Goal: Task Accomplishment & Management: Manage account settings

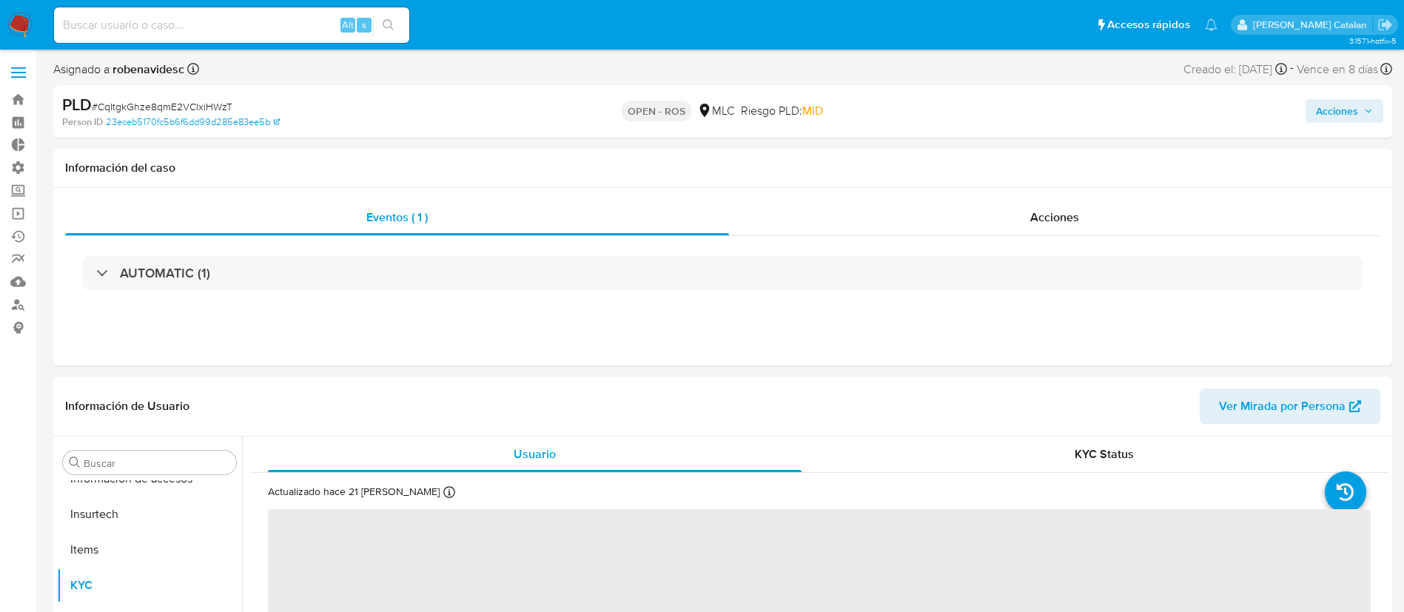
scroll to position [625, 0]
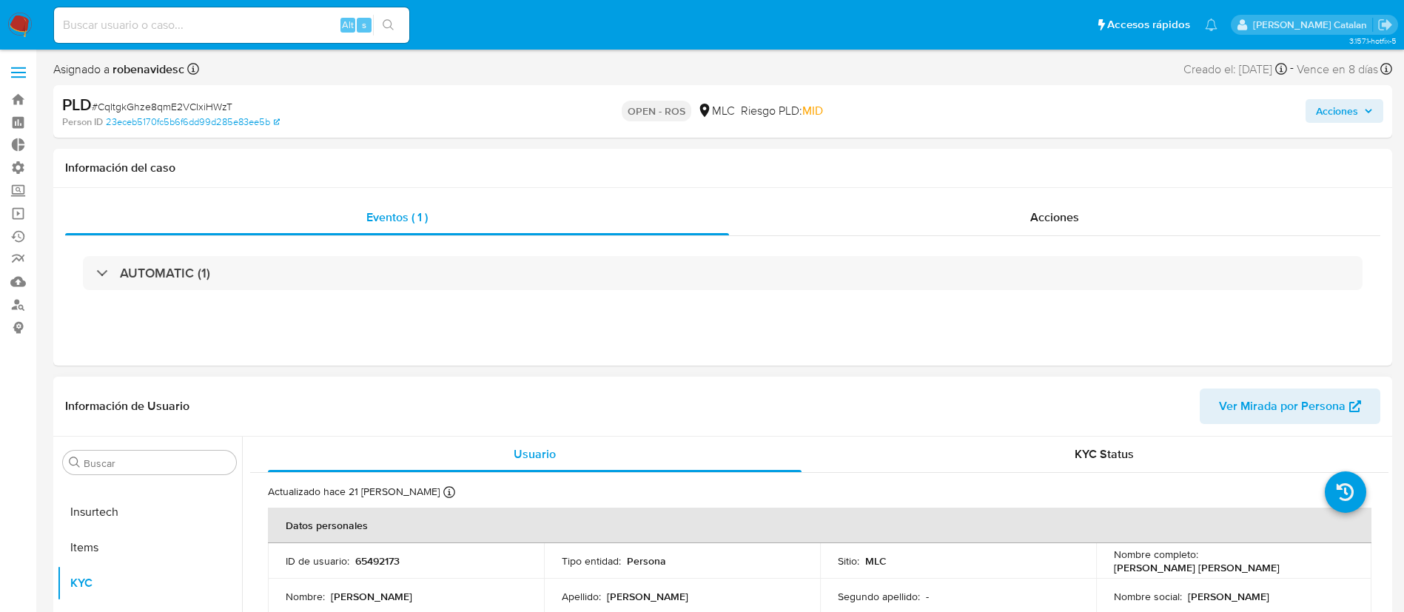
click at [940, 405] on header "Información de Usuario Ver Mirada por Persona" at bounding box center [722, 406] width 1315 height 36
select select "10"
click at [940, 405] on header "Información de Usuario Ver Mirada por Persona" at bounding box center [722, 406] width 1315 height 36
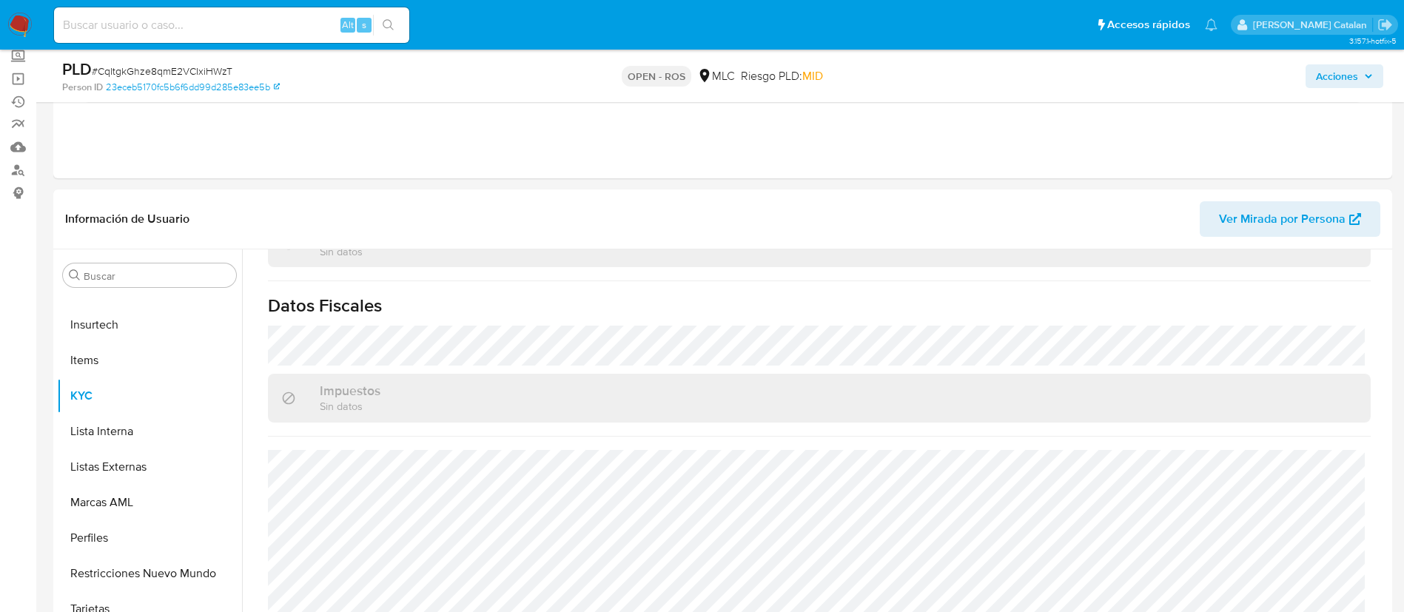
scroll to position [0, 0]
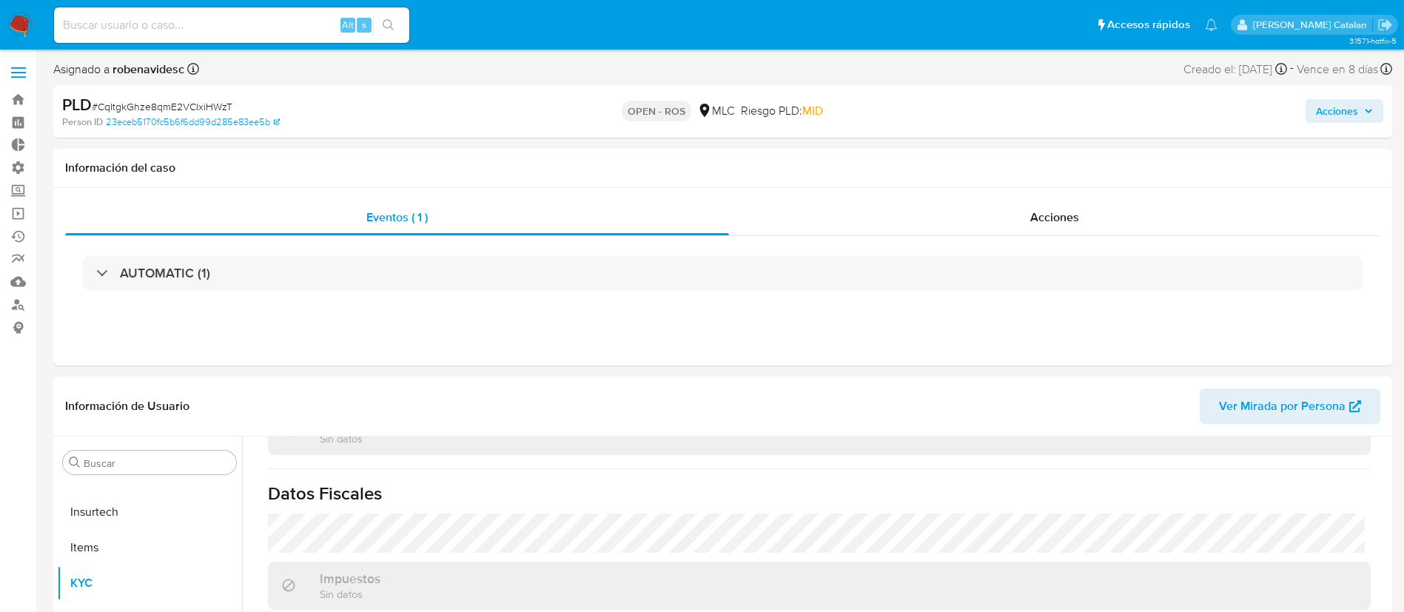
click at [1346, 118] on span "Acciones" at bounding box center [1337, 111] width 42 height 24
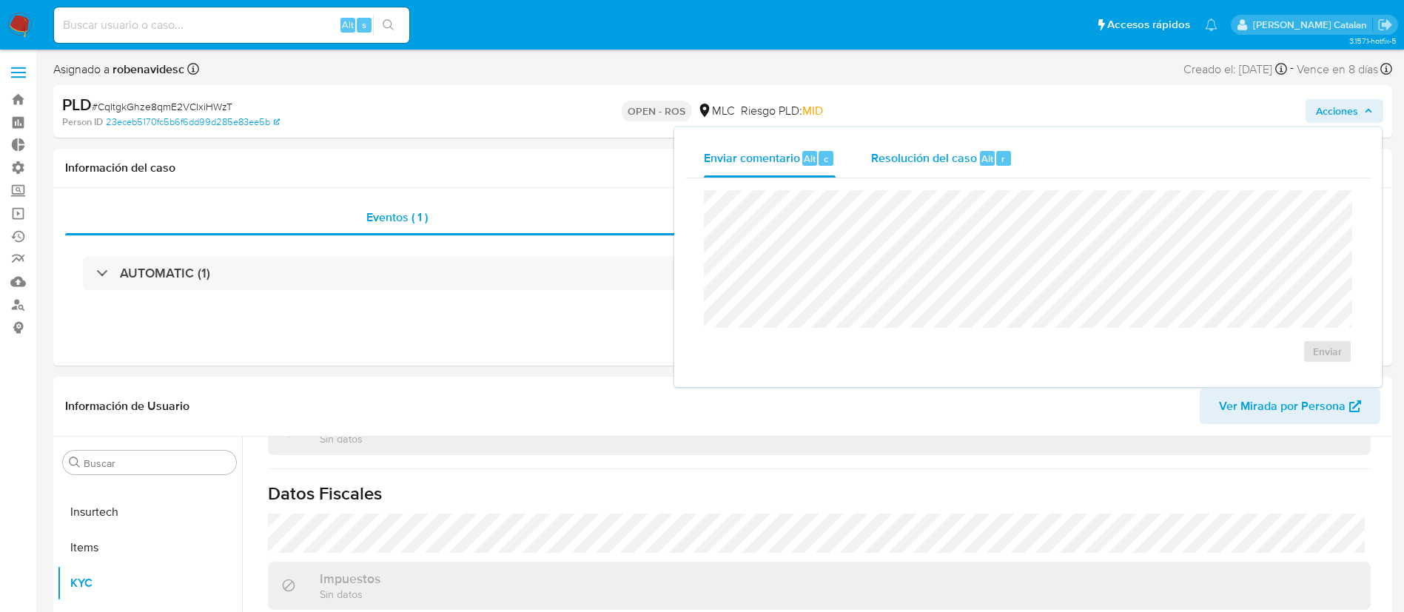
click at [901, 161] on span "Resolución del caso" at bounding box center [924, 157] width 106 height 17
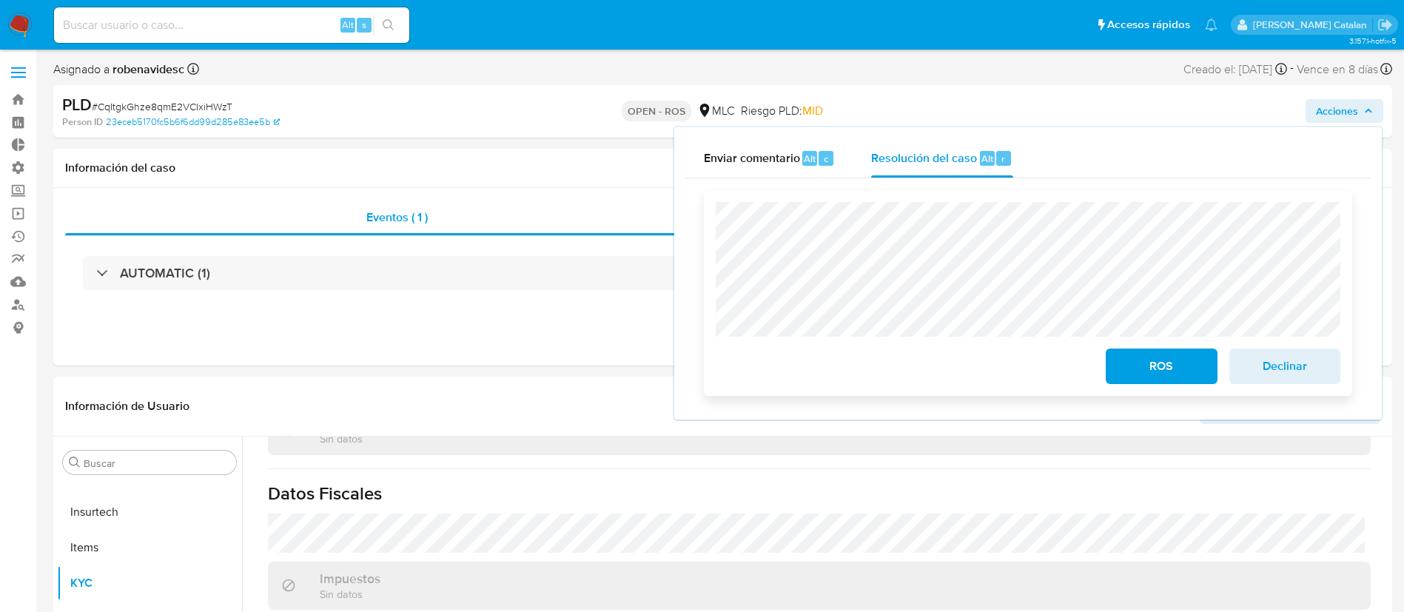
click at [706, 256] on div "ROS Declinar" at bounding box center [1028, 293] width 648 height 206
click at [530, 464] on div "Actualizado hace 21 días Creado: 20/11/2020 05:50:52 Actualizado: 12/08/2025 10…" at bounding box center [819, 243] width 1138 height 1145
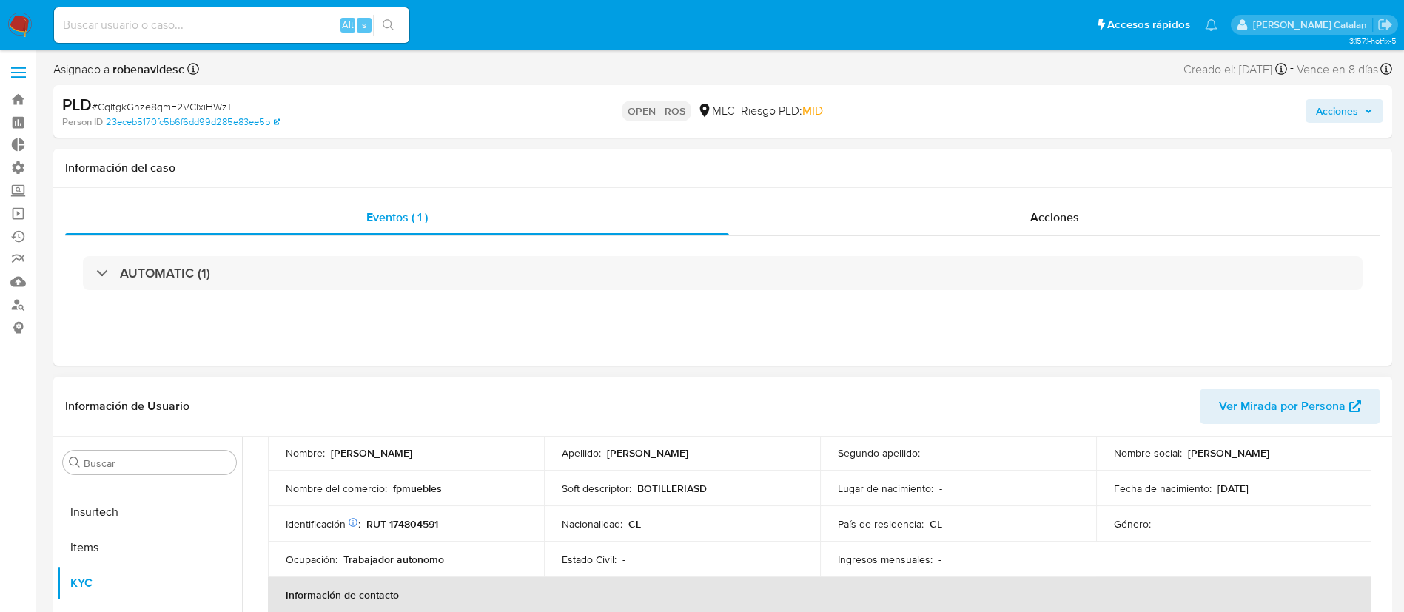
scroll to position [144, 0]
click at [1348, 104] on span "Acciones" at bounding box center [1337, 111] width 42 height 24
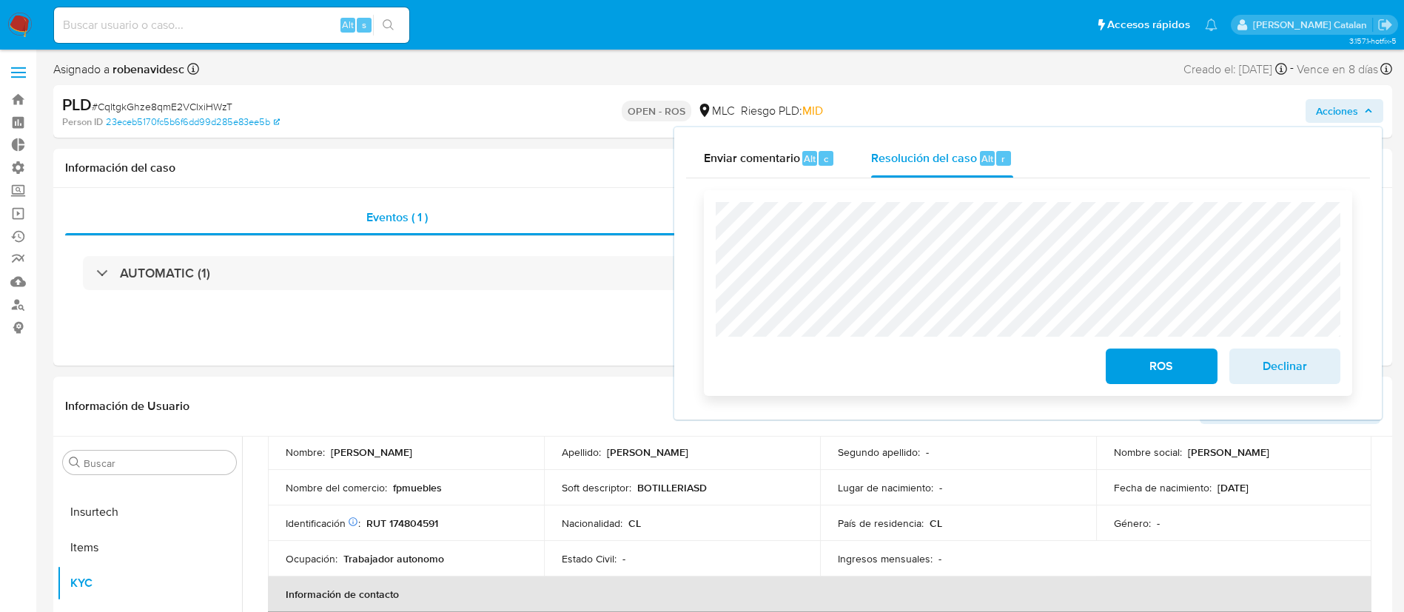
click at [1147, 374] on span "ROS" at bounding box center [1161, 366] width 73 height 33
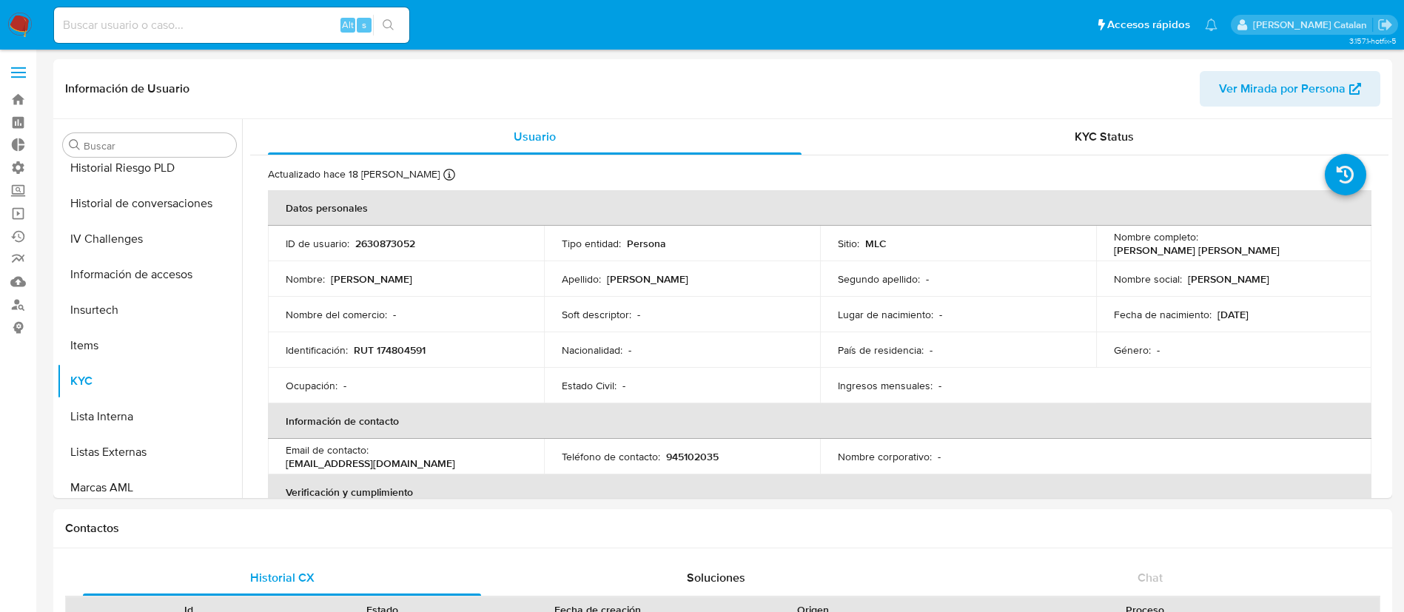
scroll to position [625, 0]
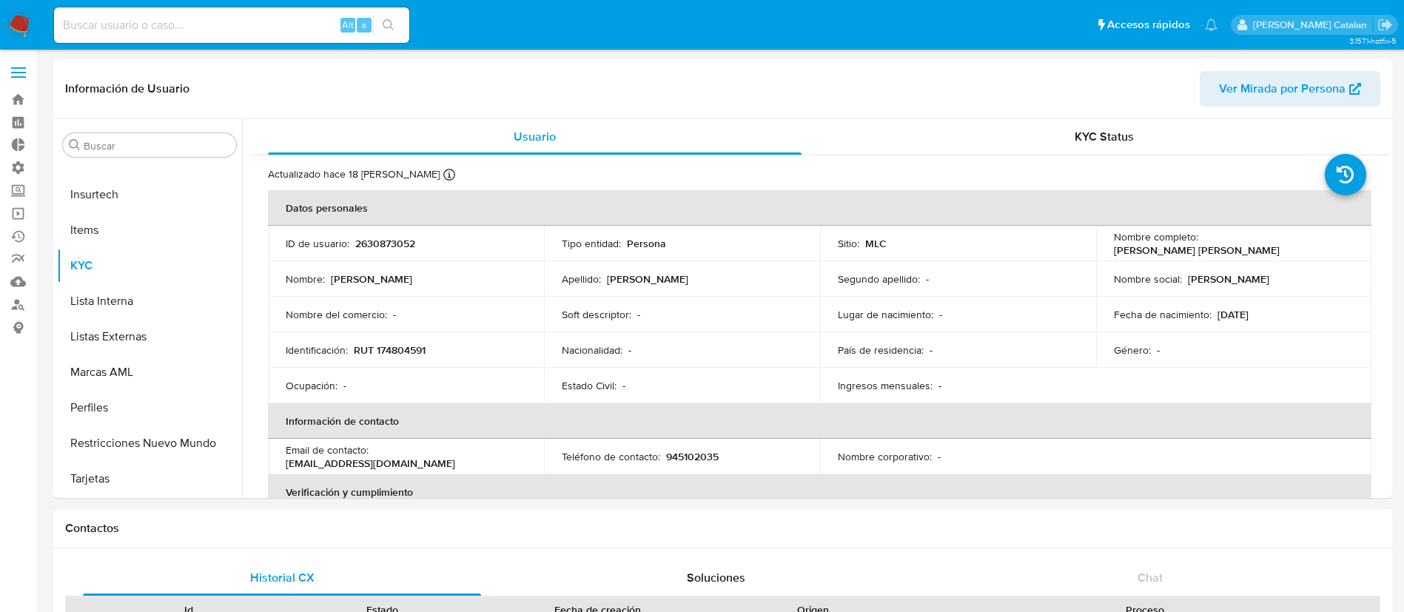
select select "10"
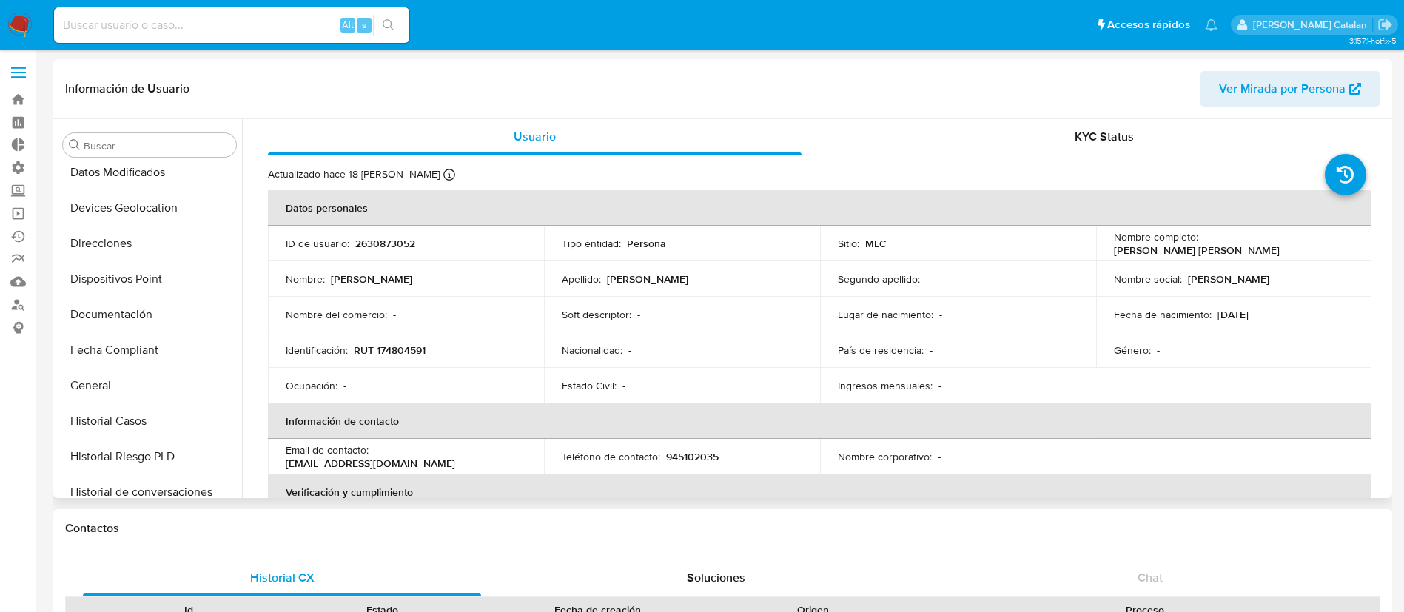
scroll to position [212, 0]
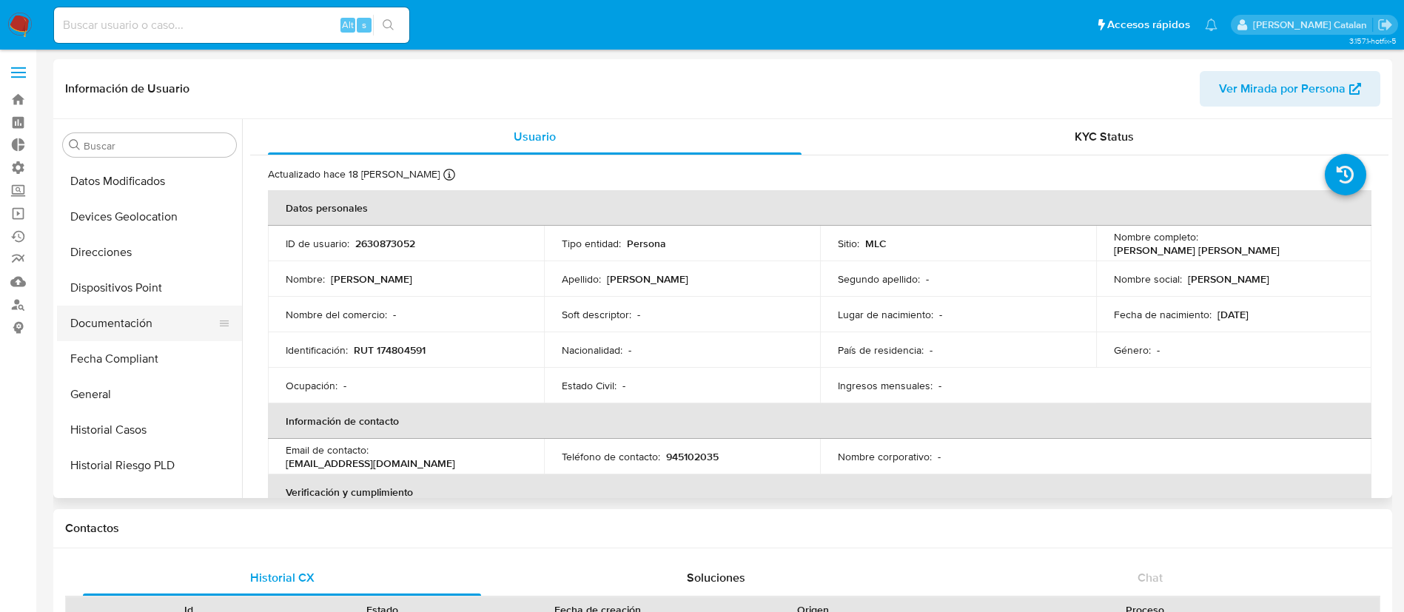
click at [114, 315] on button "Documentación" at bounding box center [143, 324] width 173 height 36
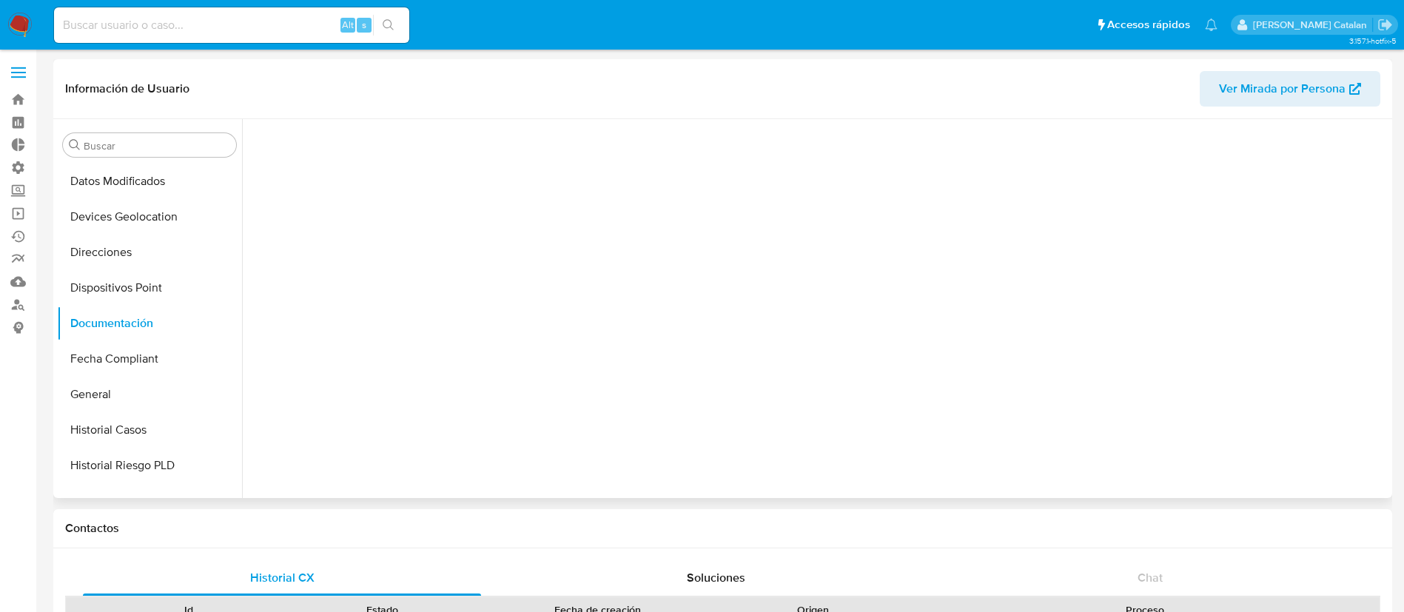
scroll to position [0, 0]
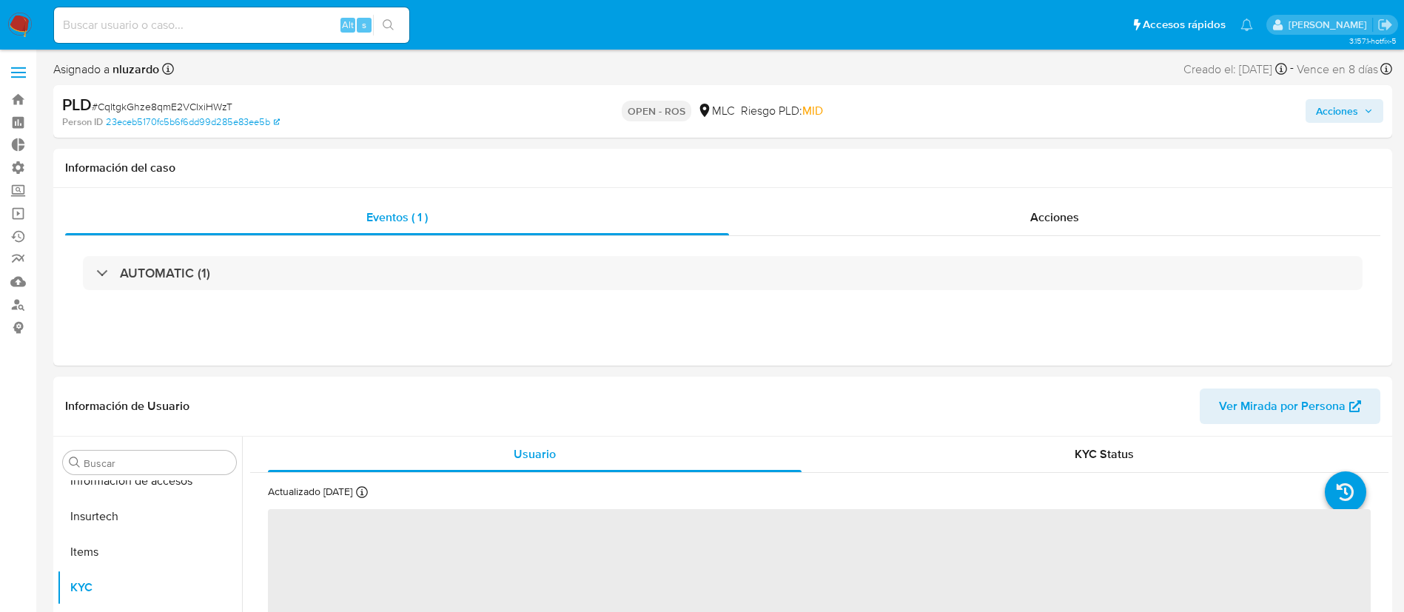
scroll to position [625, 0]
click at [1054, 222] on span "Acciones" at bounding box center [1054, 217] width 49 height 17
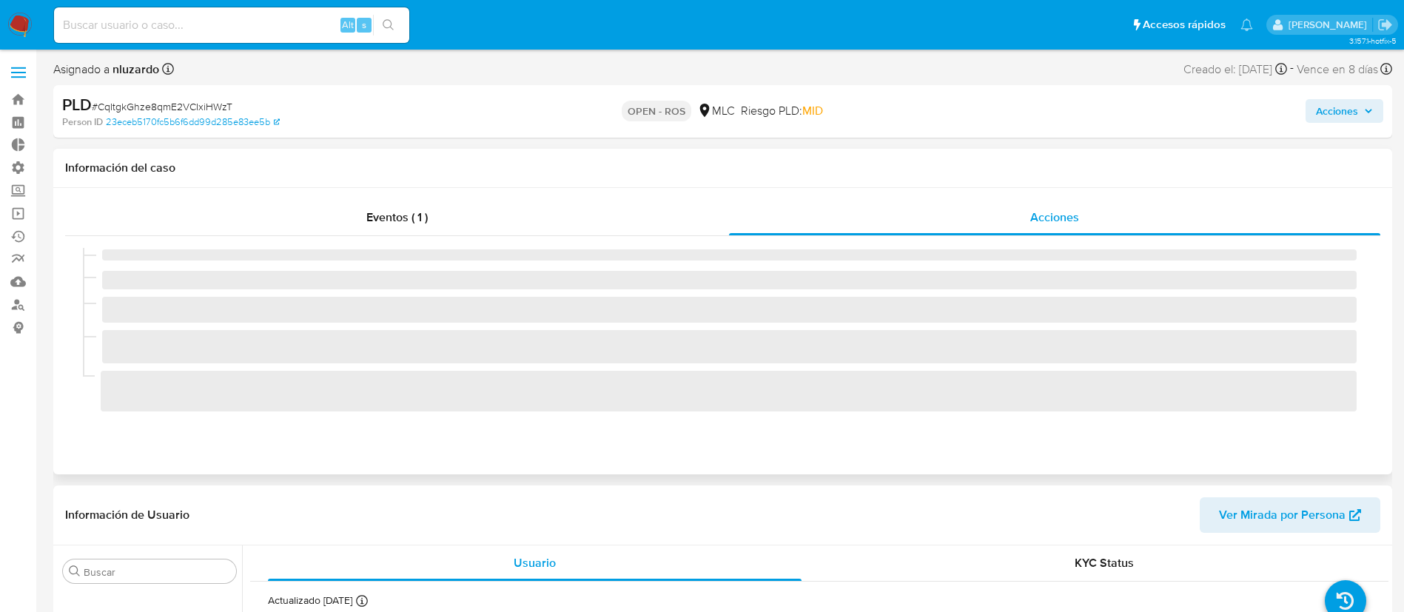
select select "10"
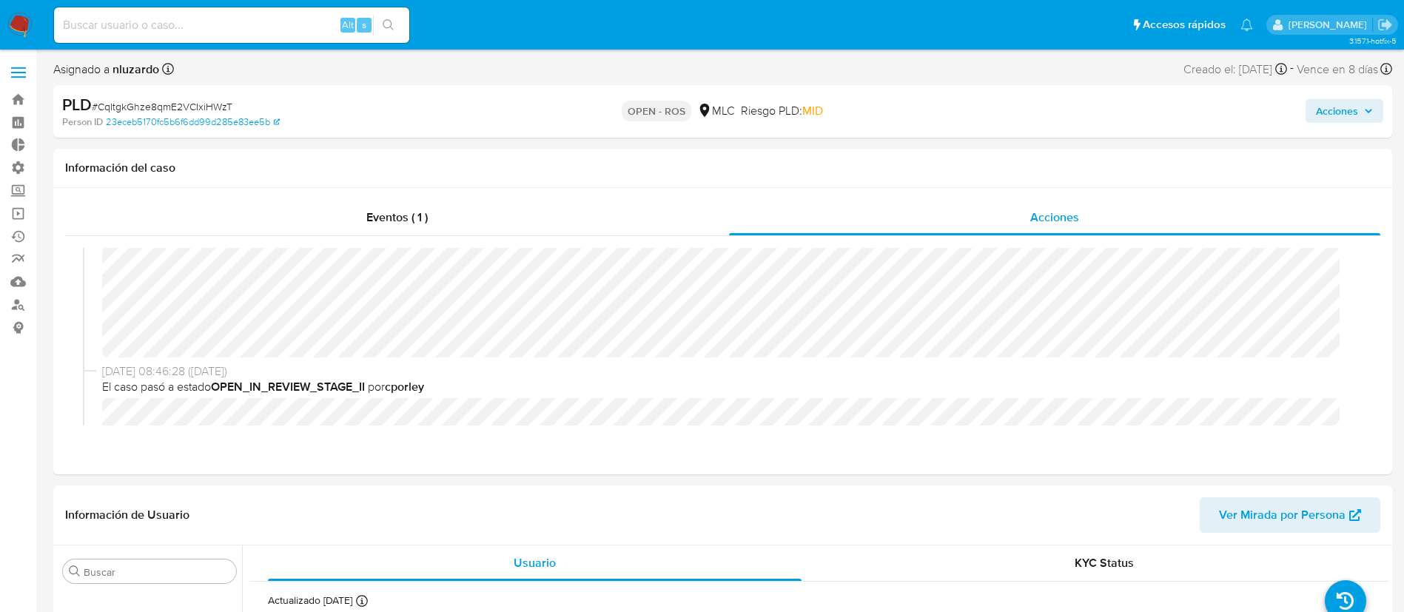
scroll to position [144, 0]
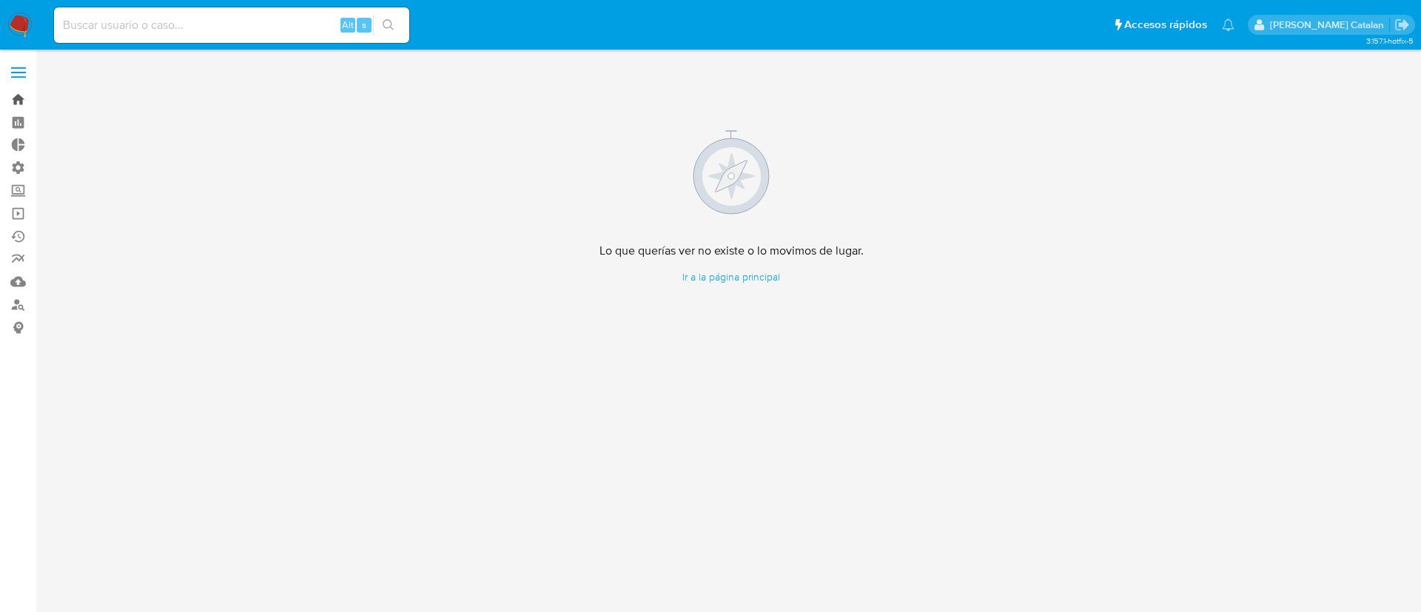
click at [12, 96] on link "Bandeja" at bounding box center [88, 99] width 176 height 23
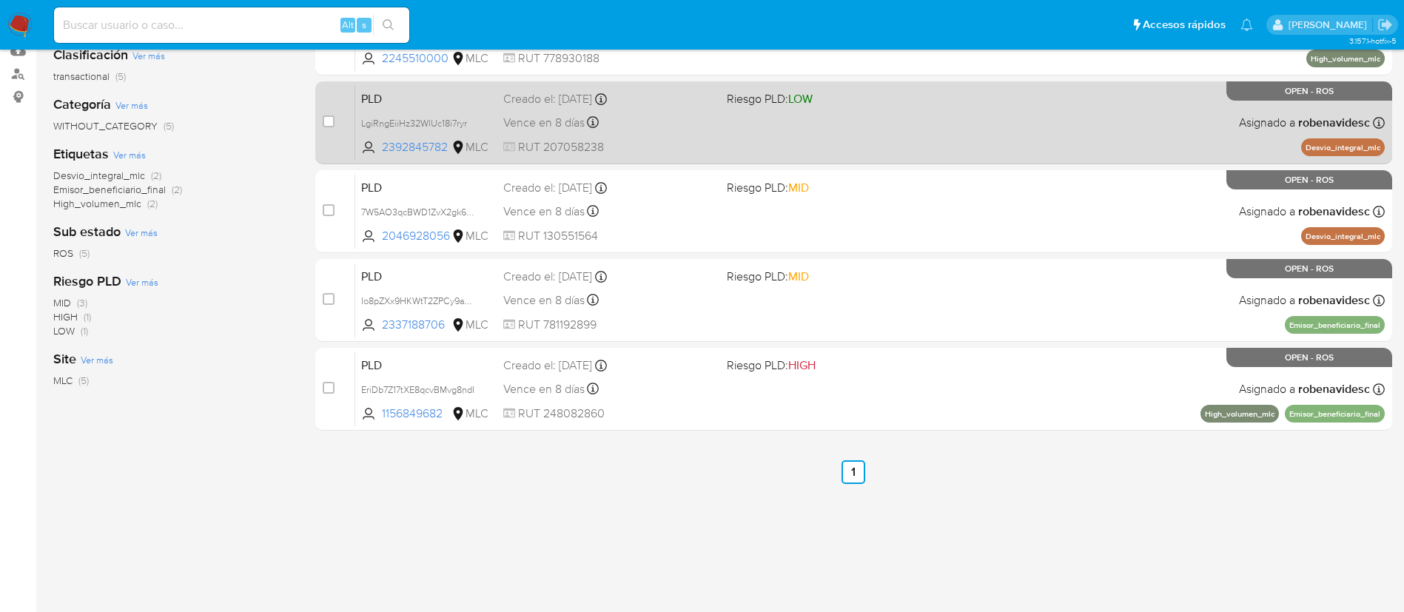
scroll to position [236, 0]
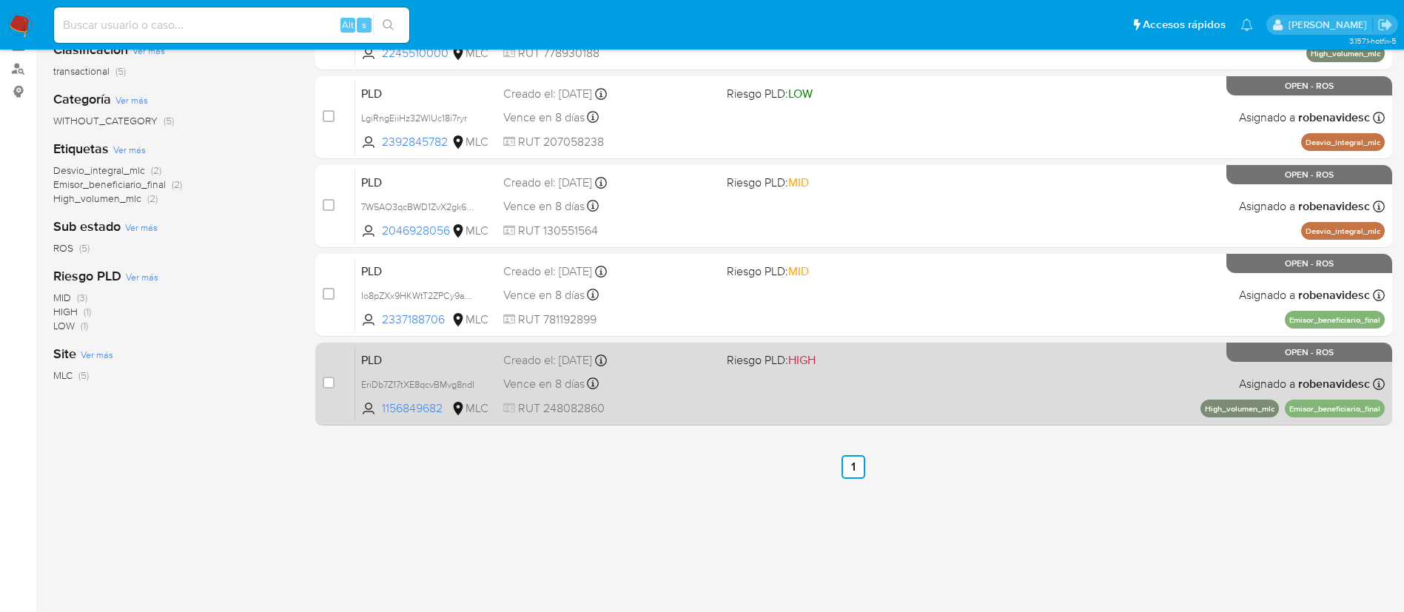
click at [1038, 353] on div "PLD EriDb7Z17tXE8qcvBMvg8ndI 1156849682 MLC Riesgo PLD: HIGH Creado el: [DATE] …" at bounding box center [869, 383] width 1029 height 75
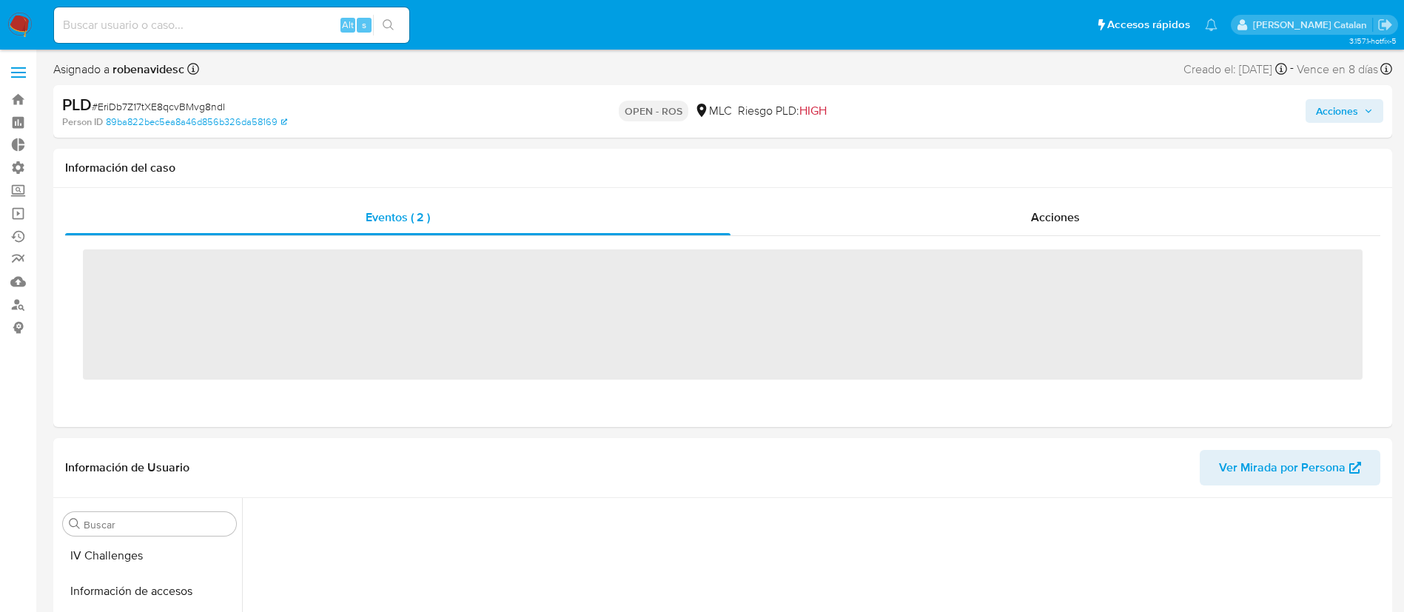
scroll to position [625, 0]
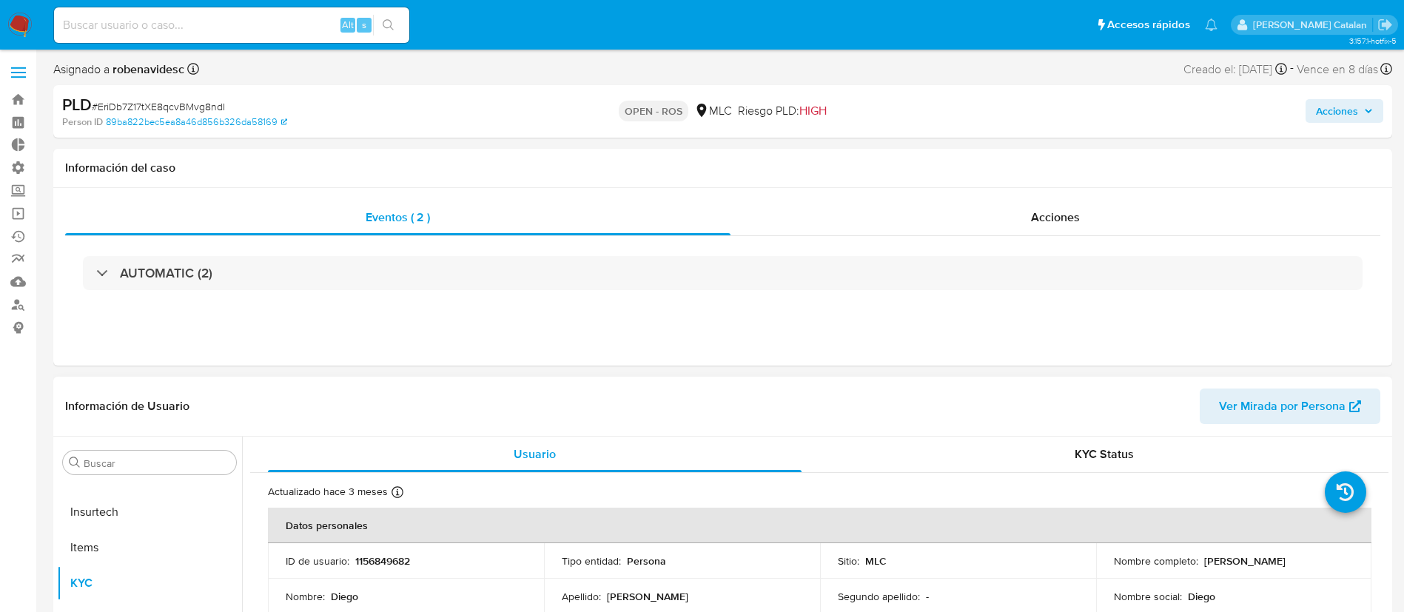
select select "10"
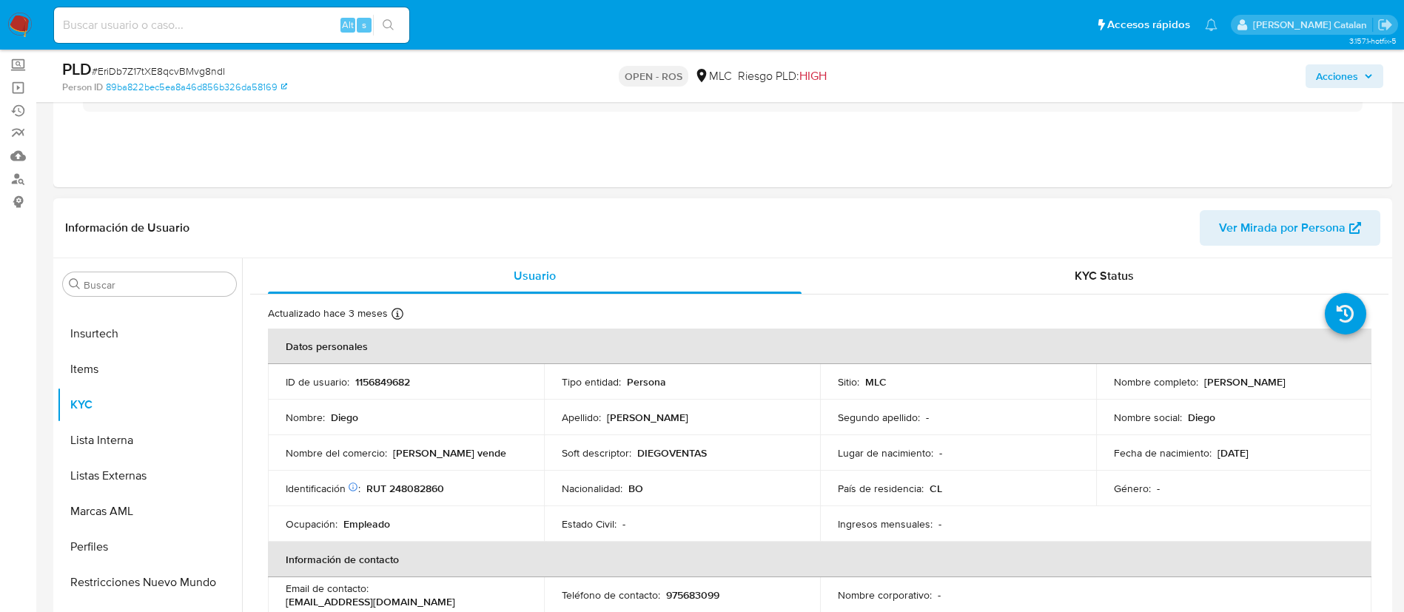
scroll to position [127, 0]
drag, startPoint x: 433, startPoint y: 386, endPoint x: 354, endPoint y: 377, distance: 78.9
click at [354, 377] on div "ID de usuario : 1156849682" at bounding box center [406, 380] width 240 height 13
copy p "1156849682"
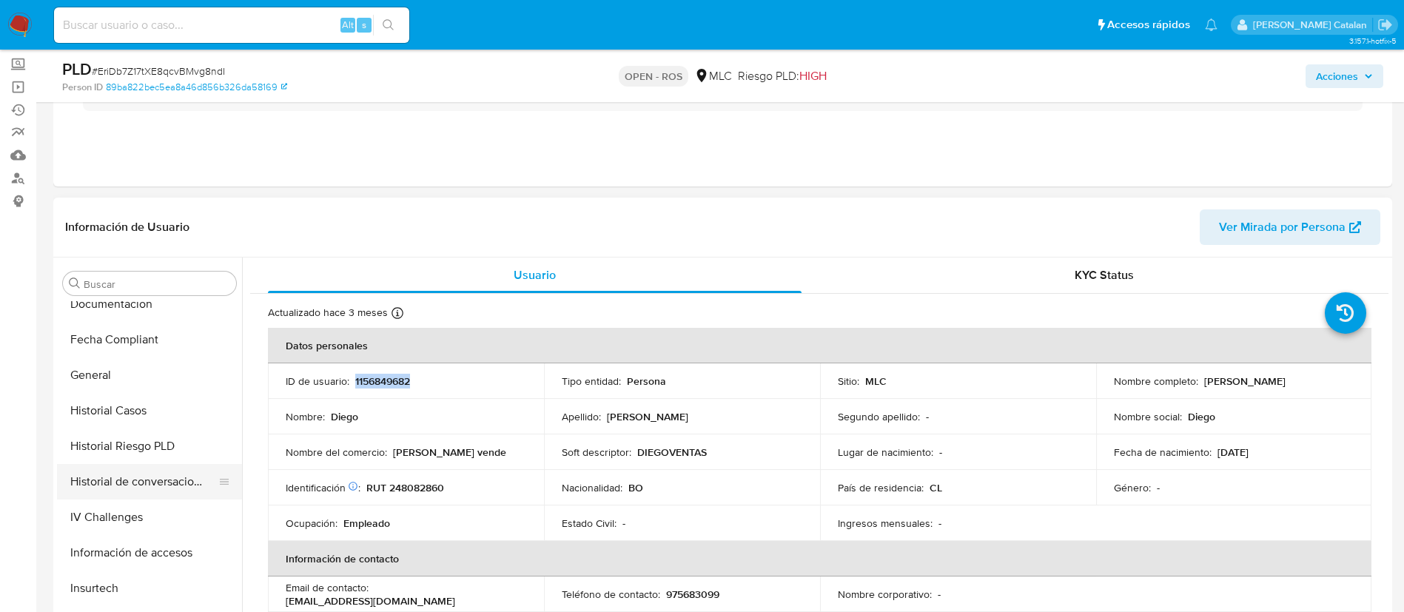
scroll to position [369, 0]
click at [114, 405] on button "Historial Casos" at bounding box center [143, 412] width 173 height 36
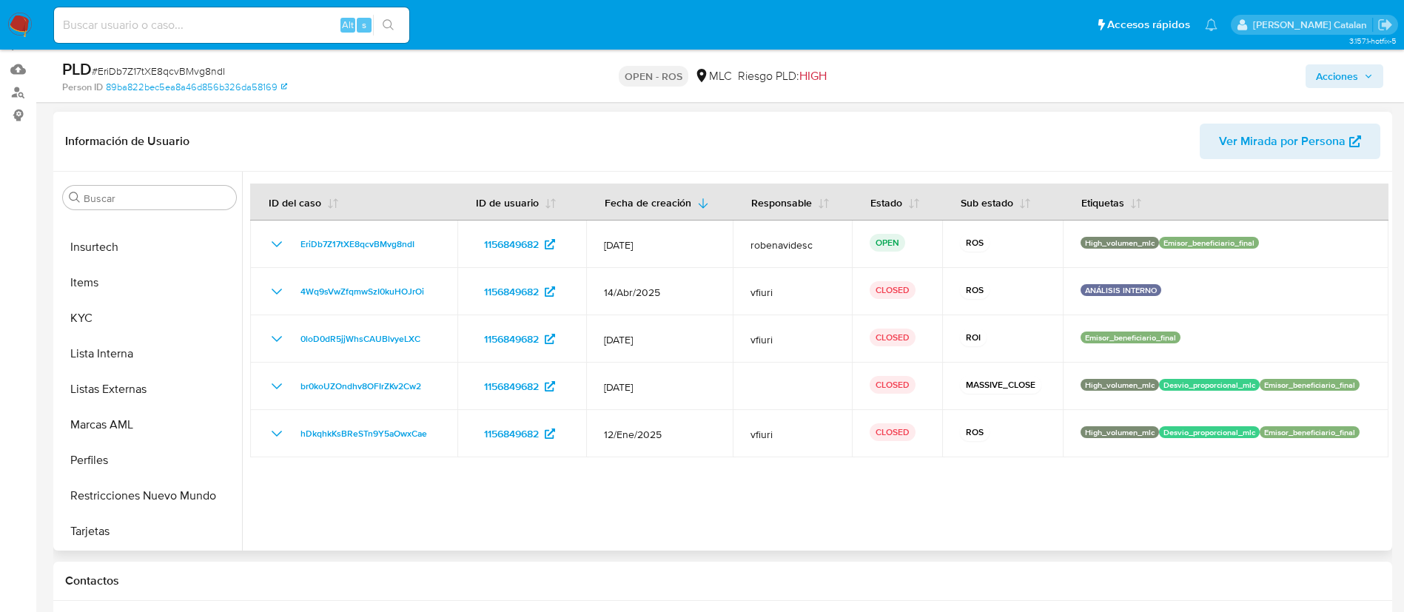
scroll to position [199, 0]
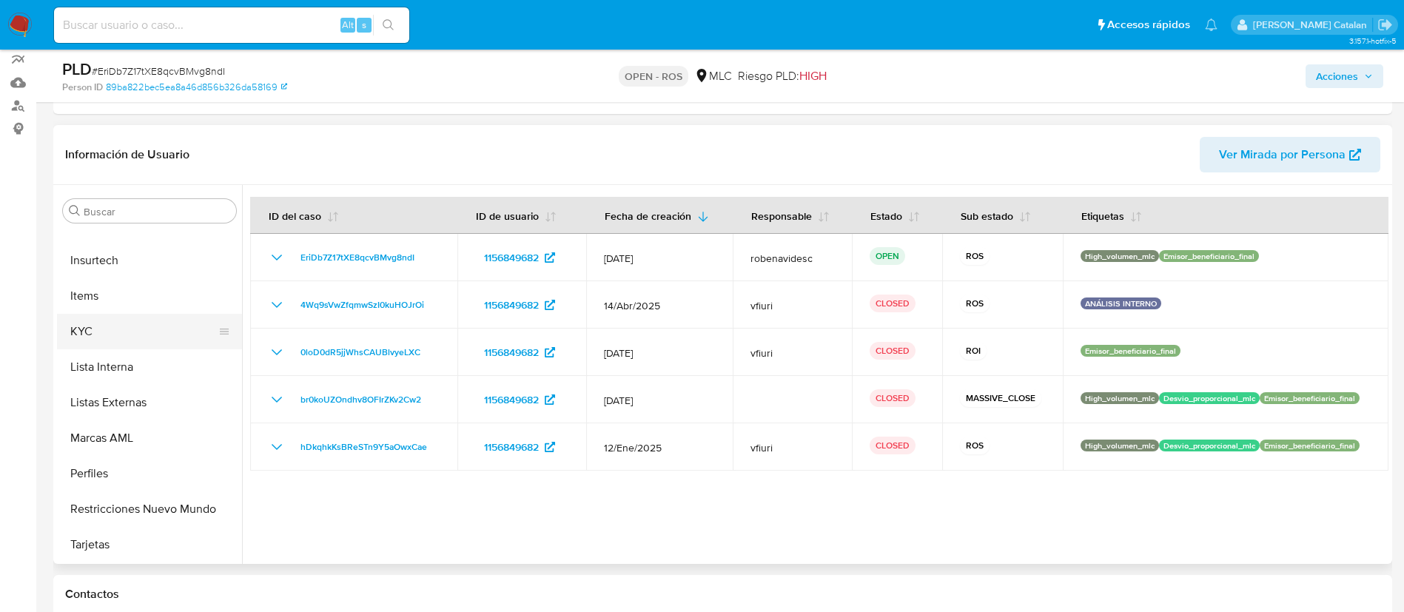
click at [82, 334] on button "KYC" at bounding box center [143, 332] width 173 height 36
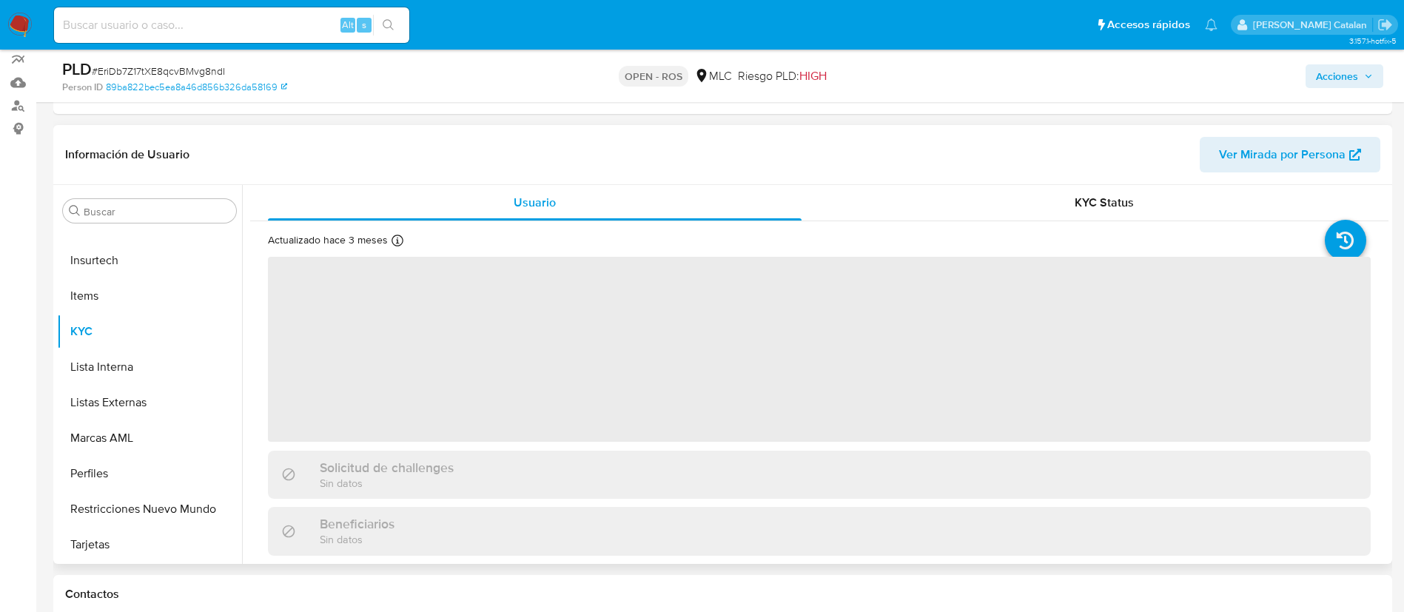
scroll to position [0, 0]
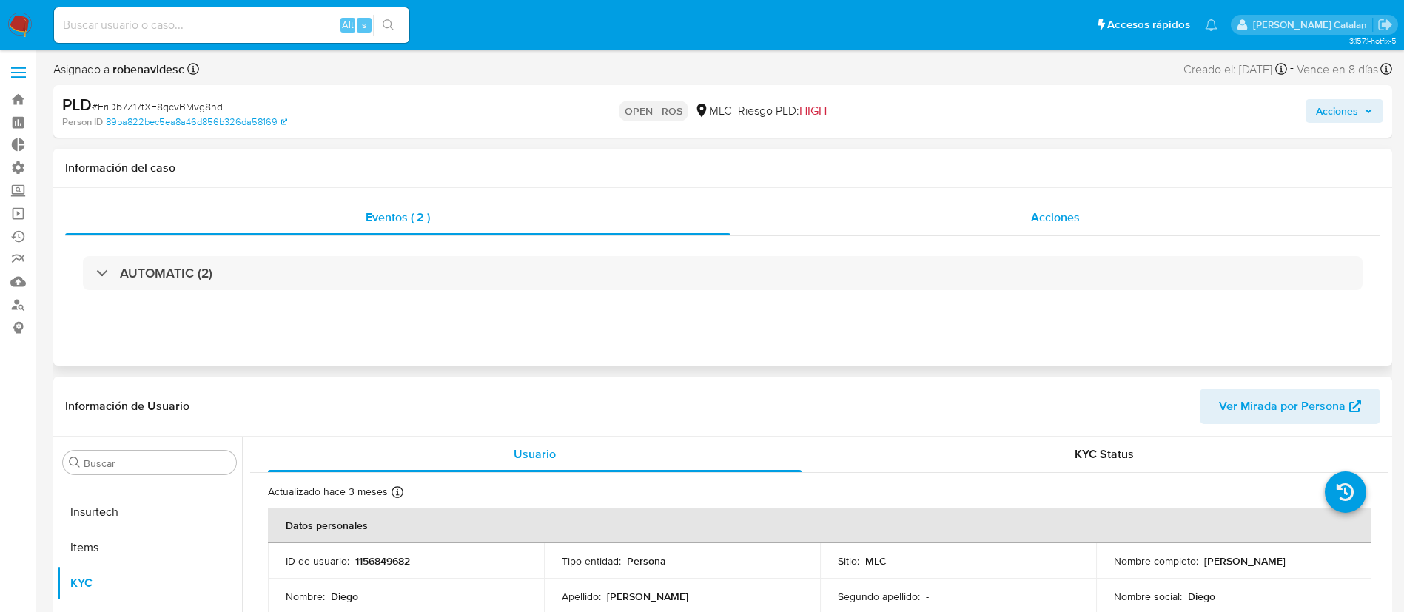
click at [1076, 223] on span "Acciones" at bounding box center [1055, 217] width 49 height 17
